Goal: Transaction & Acquisition: Download file/media

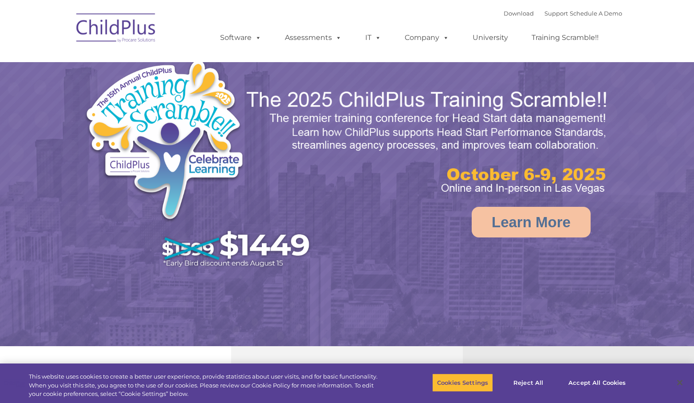
select select "MEDIUM"
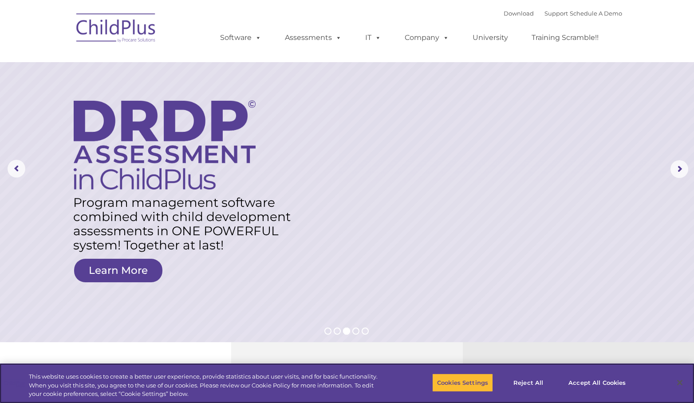
scroll to position [2, 0]
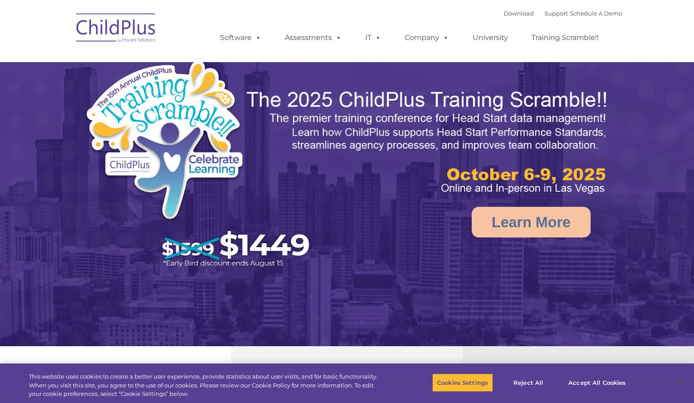
select select "MEDIUM"
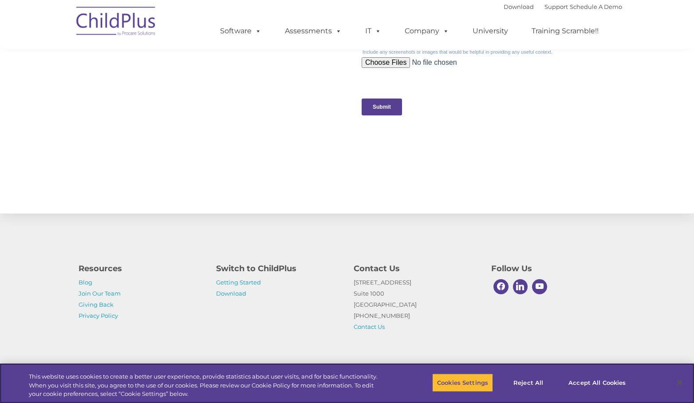
scroll to position [904, 0]
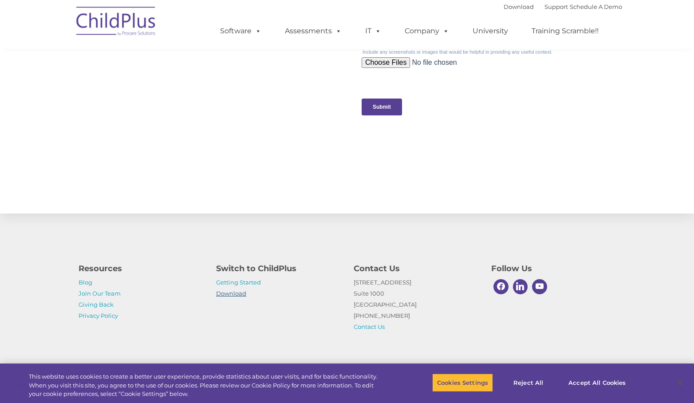
click at [231, 291] on link "Download" at bounding box center [231, 293] width 30 height 7
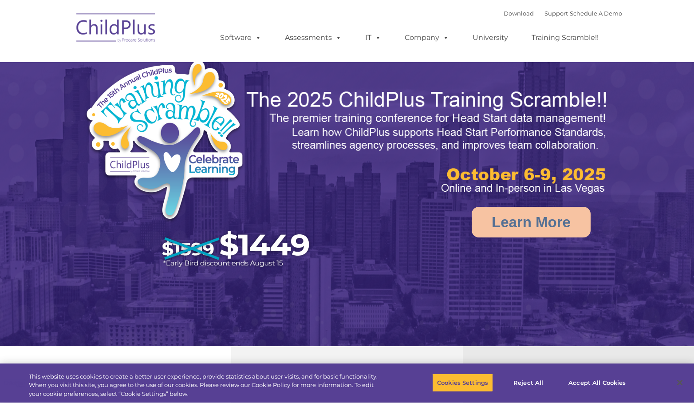
select select "MEDIUM"
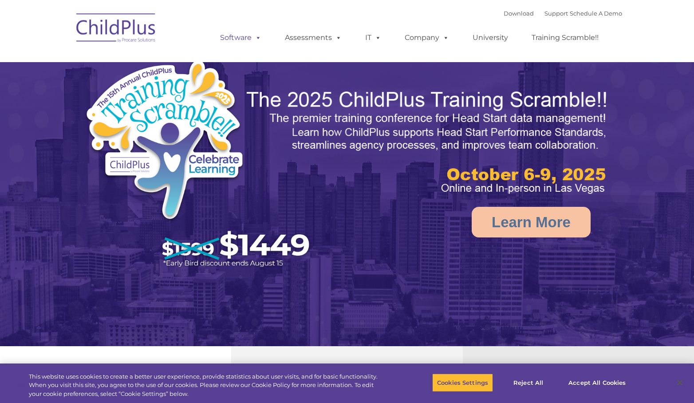
click at [252, 39] on span at bounding box center [256, 37] width 10 height 8
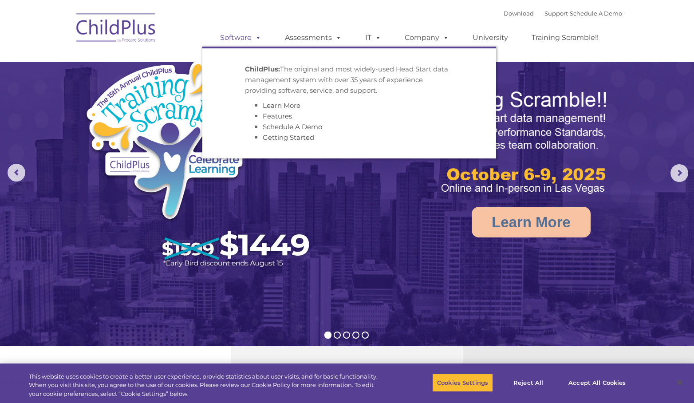
click at [265, 34] on link "Software" at bounding box center [240, 38] width 59 height 18
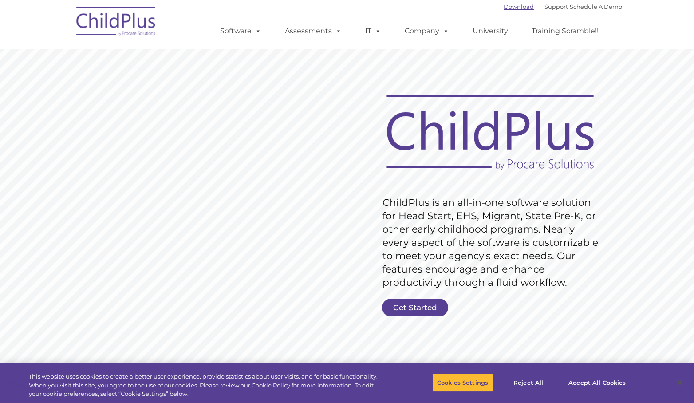
click at [516, 5] on link "Download" at bounding box center [518, 6] width 30 height 7
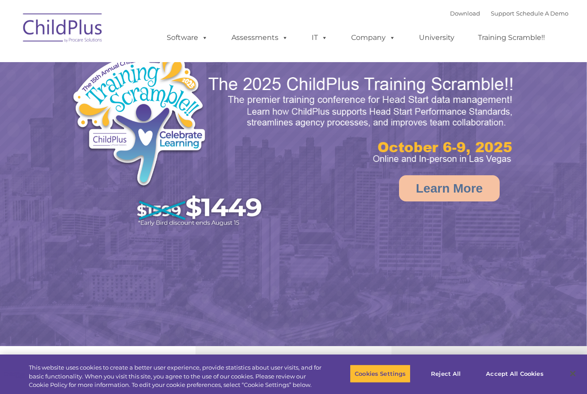
select select "MEDIUM"
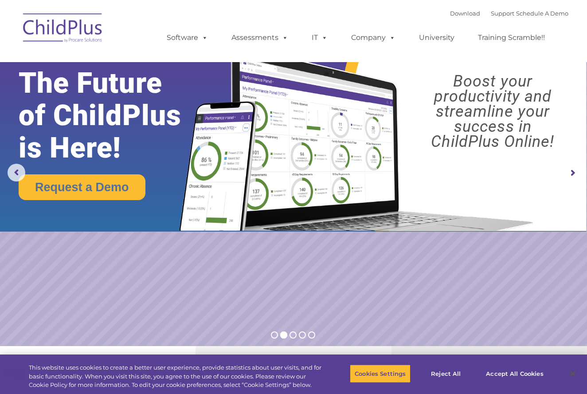
click at [450, 20] on div "Download Support | Schedule A Demo " at bounding box center [509, 13] width 118 height 13
click at [459, 13] on link "Download" at bounding box center [465, 13] width 30 height 7
